Goal: Book appointment/travel/reservation

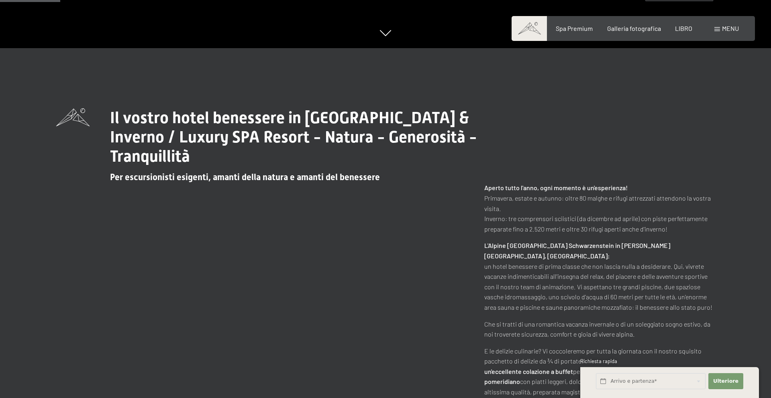
scroll to position [358, 0]
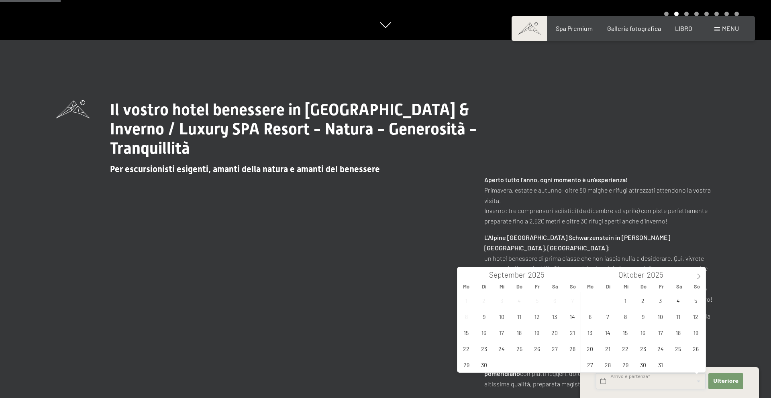
click at [604, 381] on input "text" at bounding box center [651, 381] width 110 height 16
click at [699, 275] on icon at bounding box center [699, 277] width 6 height 6
click at [643, 334] on span "18" at bounding box center [643, 333] width 16 height 16
click at [692, 381] on input "Do. 18.12.2025" at bounding box center [651, 381] width 110 height 16
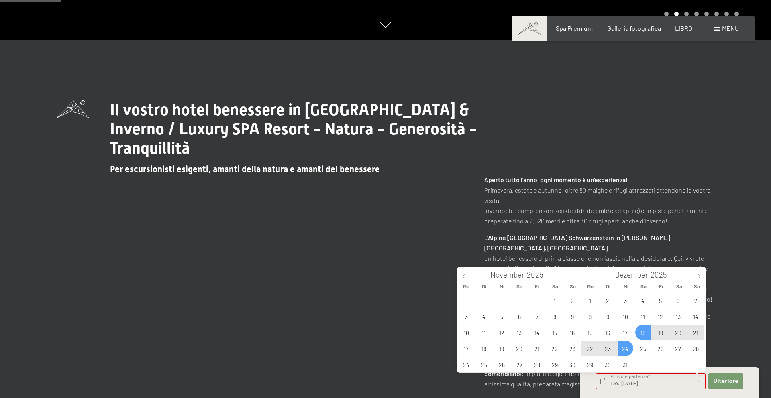
click at [627, 347] on span "24" at bounding box center [626, 349] width 16 height 16
type input "Do. 18.12.2025 - Mi. 24.12.2025"
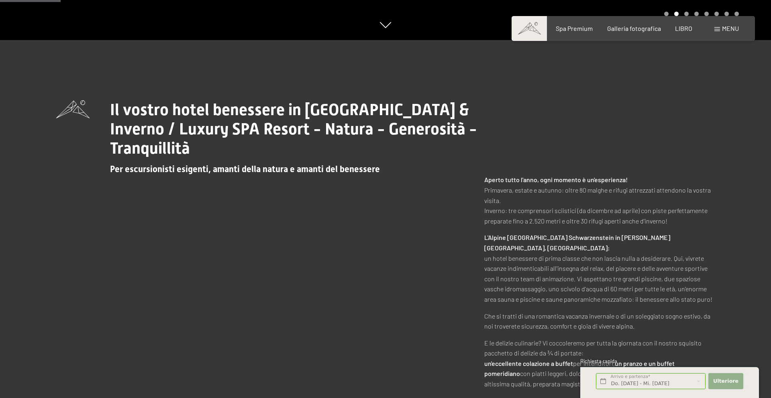
click at [727, 383] on font "Ulteriore" at bounding box center [725, 381] width 25 height 6
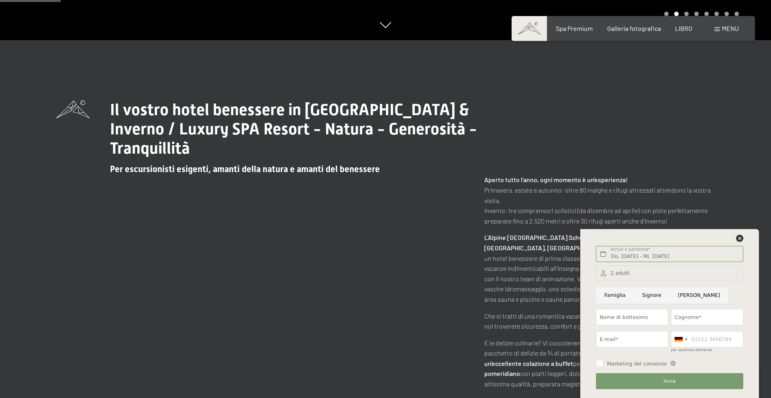
click at [650, 296] on input "Signore" at bounding box center [652, 295] width 36 height 16
radio input "true"
click at [642, 315] on input "Nome di battesimo" at bounding box center [632, 317] width 72 height 16
type input "Roberto"
type input "Biondello"
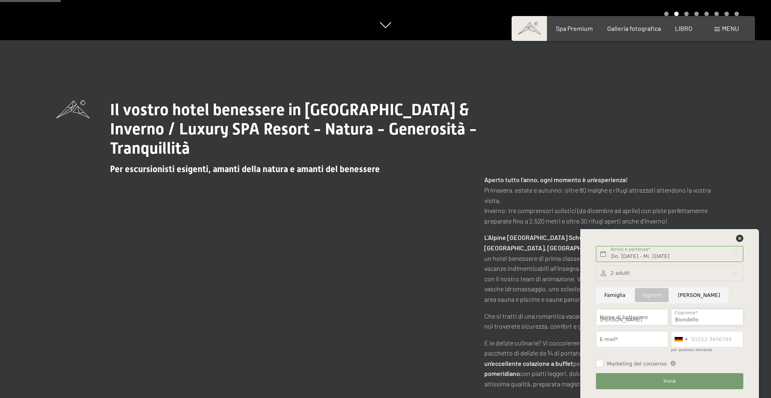
type input "rbiondello@rim-srl.com"
click at [709, 342] on input "per qualsiasi domanda" at bounding box center [707, 339] width 72 height 16
type input "3355896125"
click at [686, 339] on div at bounding box center [686, 340] width 2 height 2
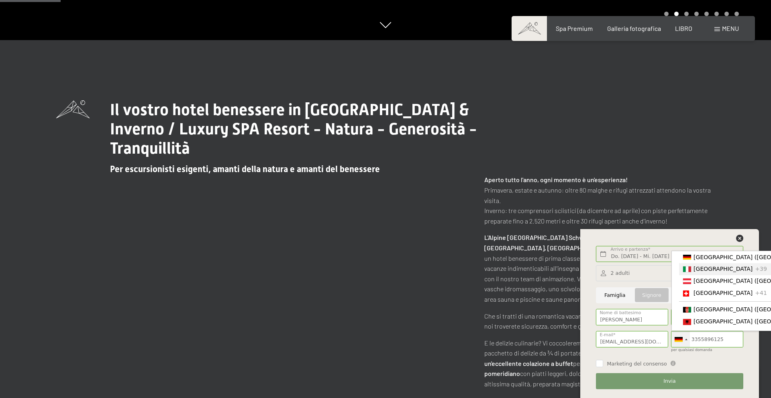
click at [693, 271] on font "[GEOGRAPHIC_DATA]" at bounding box center [722, 269] width 59 height 6
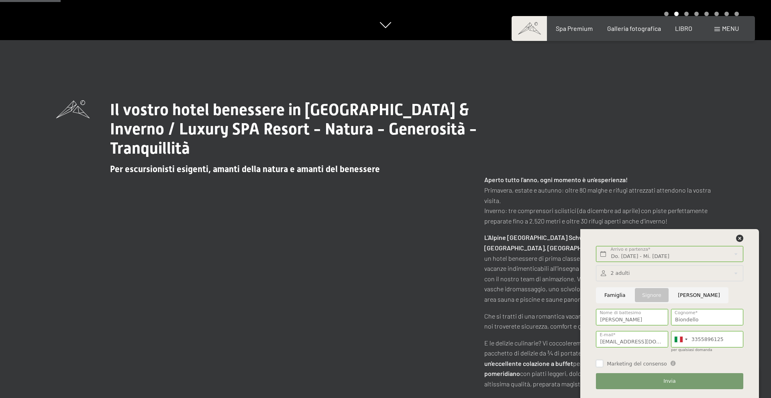
click at [602, 364] on input "Marketing del consenso" at bounding box center [599, 363] width 7 height 7
checkbox input "true"
click at [735, 272] on div at bounding box center [669, 273] width 147 height 16
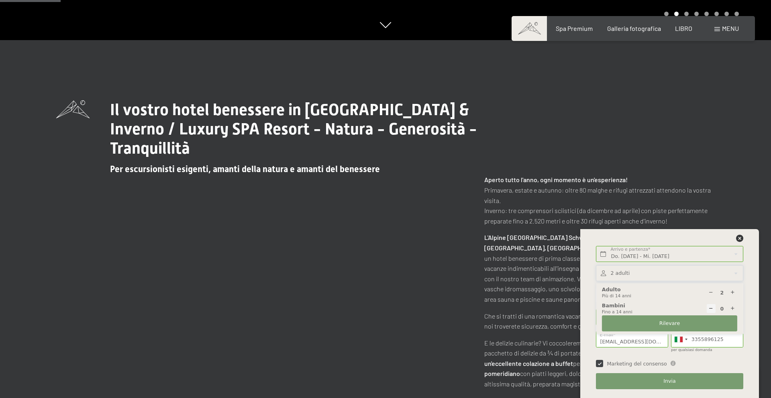
click at [732, 292] on icon at bounding box center [732, 292] width 5 height 5
type input "4"
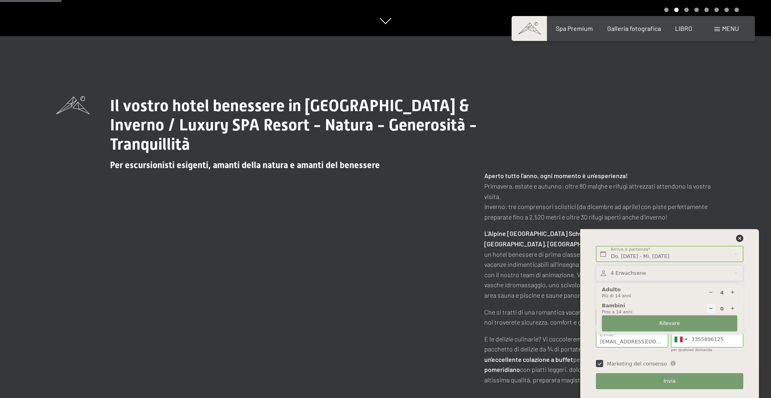
click at [673, 323] on font "Rilevare" at bounding box center [669, 323] width 20 height 6
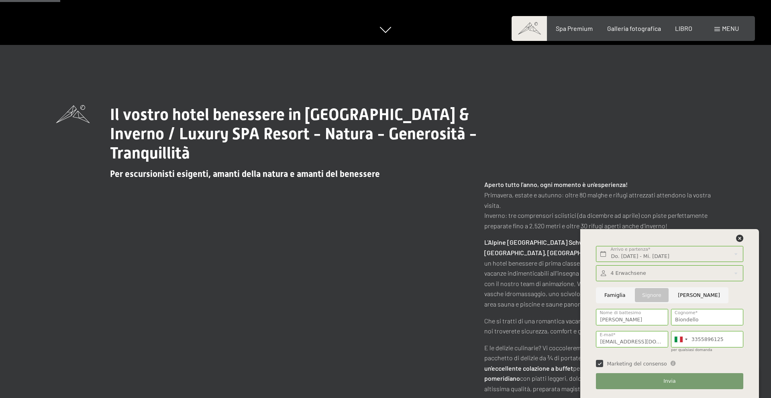
scroll to position [356, 0]
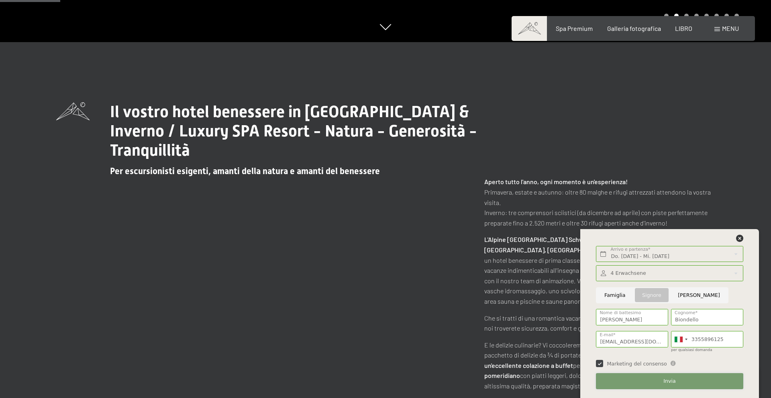
click at [663, 381] on button "Invia" at bounding box center [669, 381] width 147 height 16
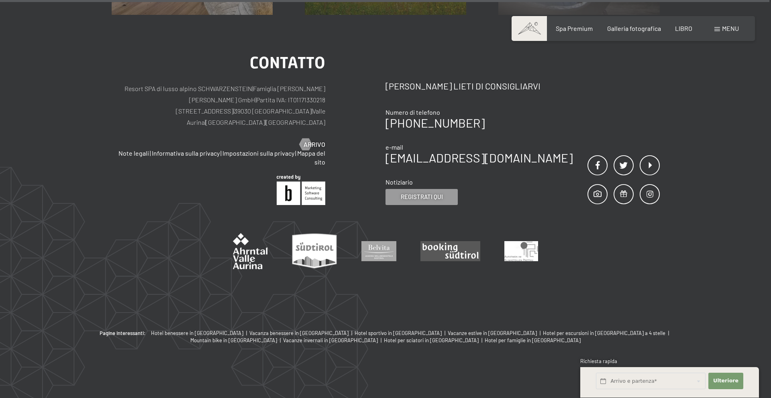
scroll to position [794, 0]
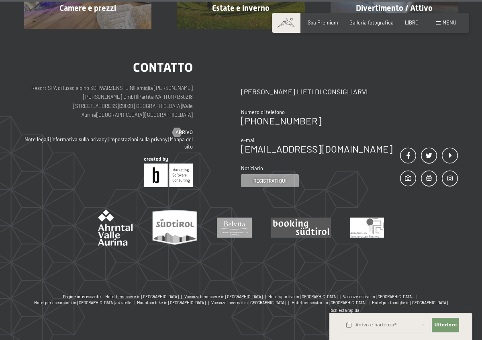
scroll to position [567, 0]
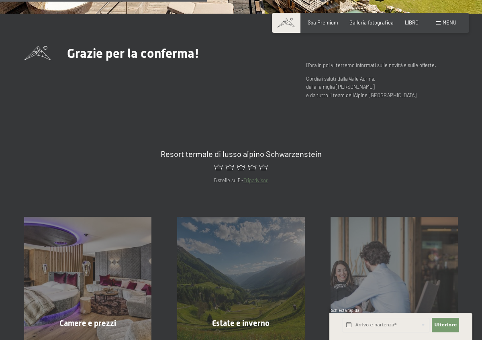
scroll to position [567, 0]
